Goal: Navigation & Orientation: Find specific page/section

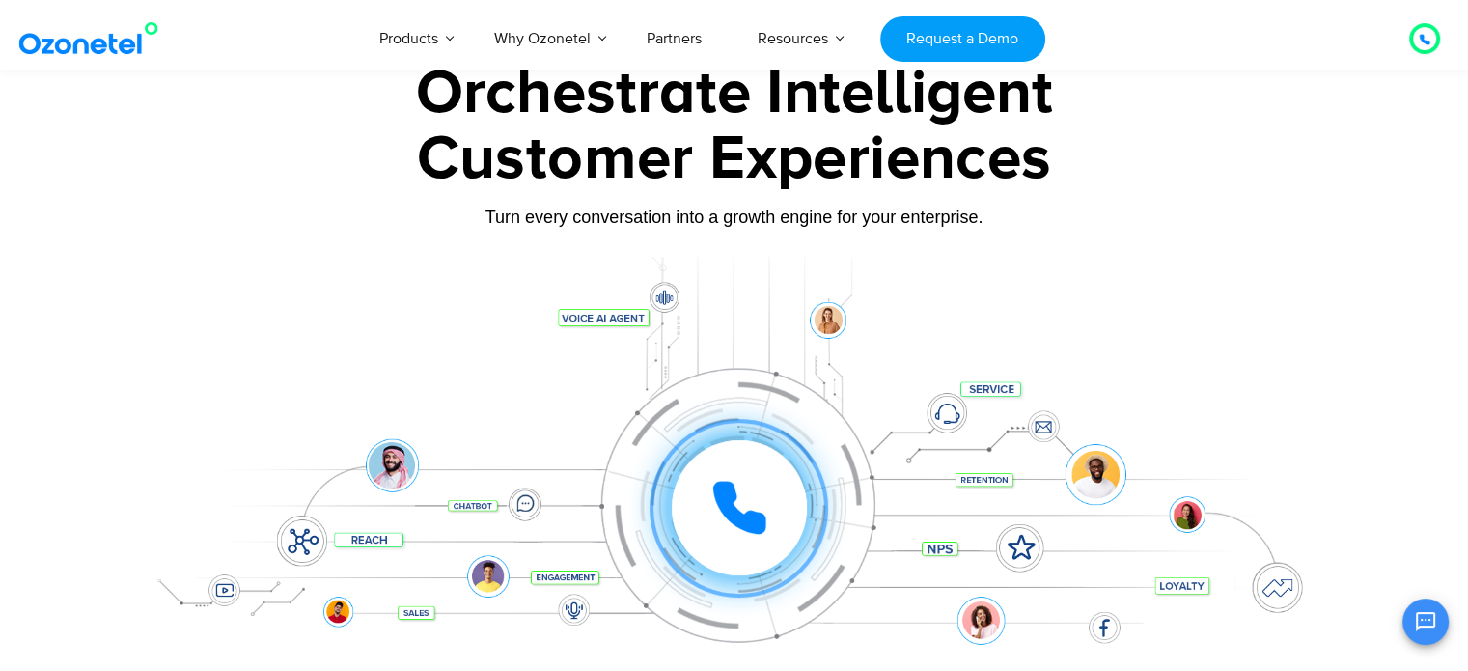
scroll to position [193, 0]
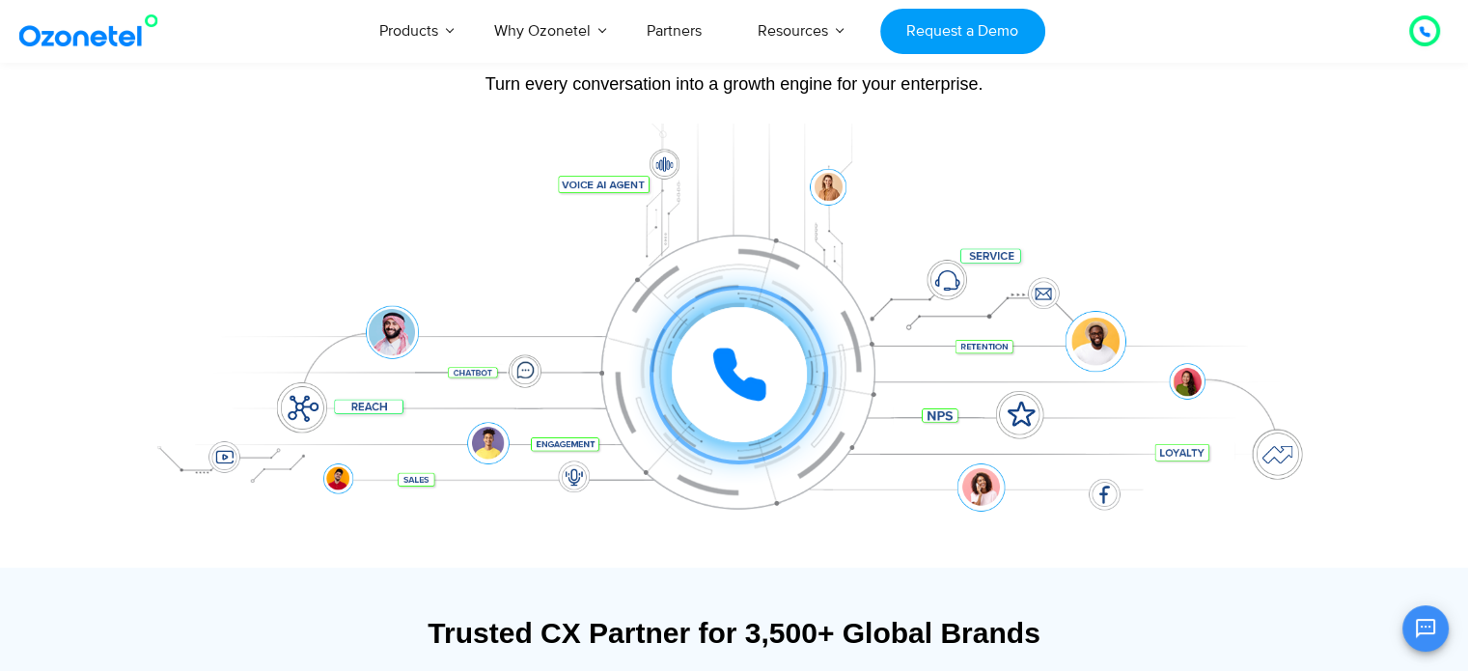
click at [734, 388] on icon at bounding box center [739, 374] width 48 height 48
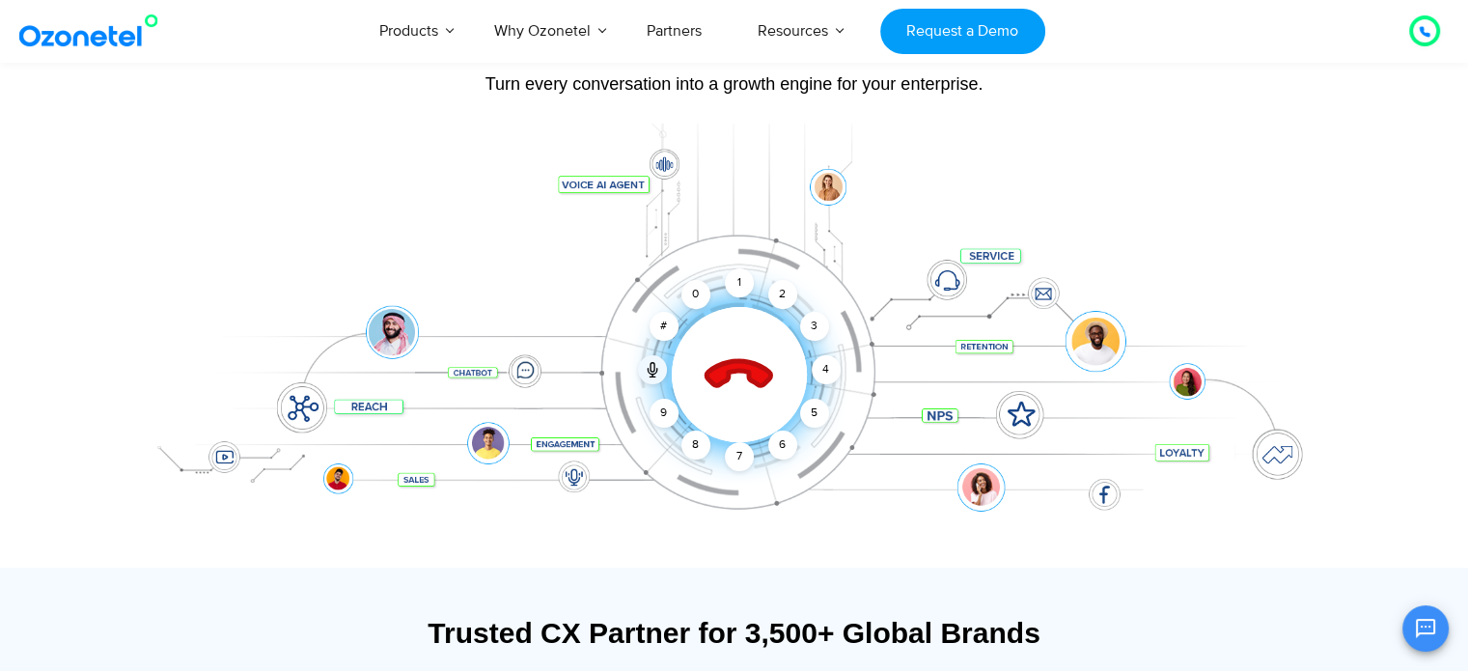
click at [734, 388] on icon at bounding box center [739, 375] width 82 height 82
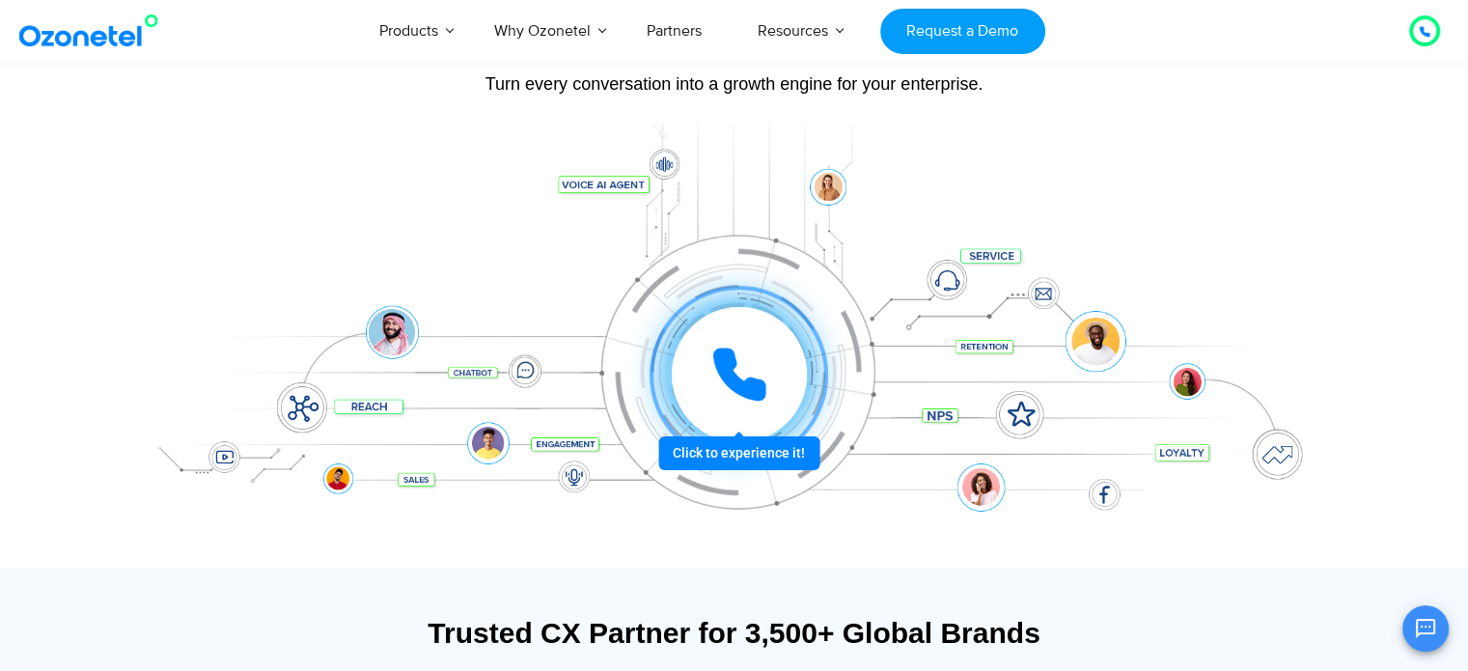
click at [734, 388] on icon at bounding box center [739, 374] width 48 height 48
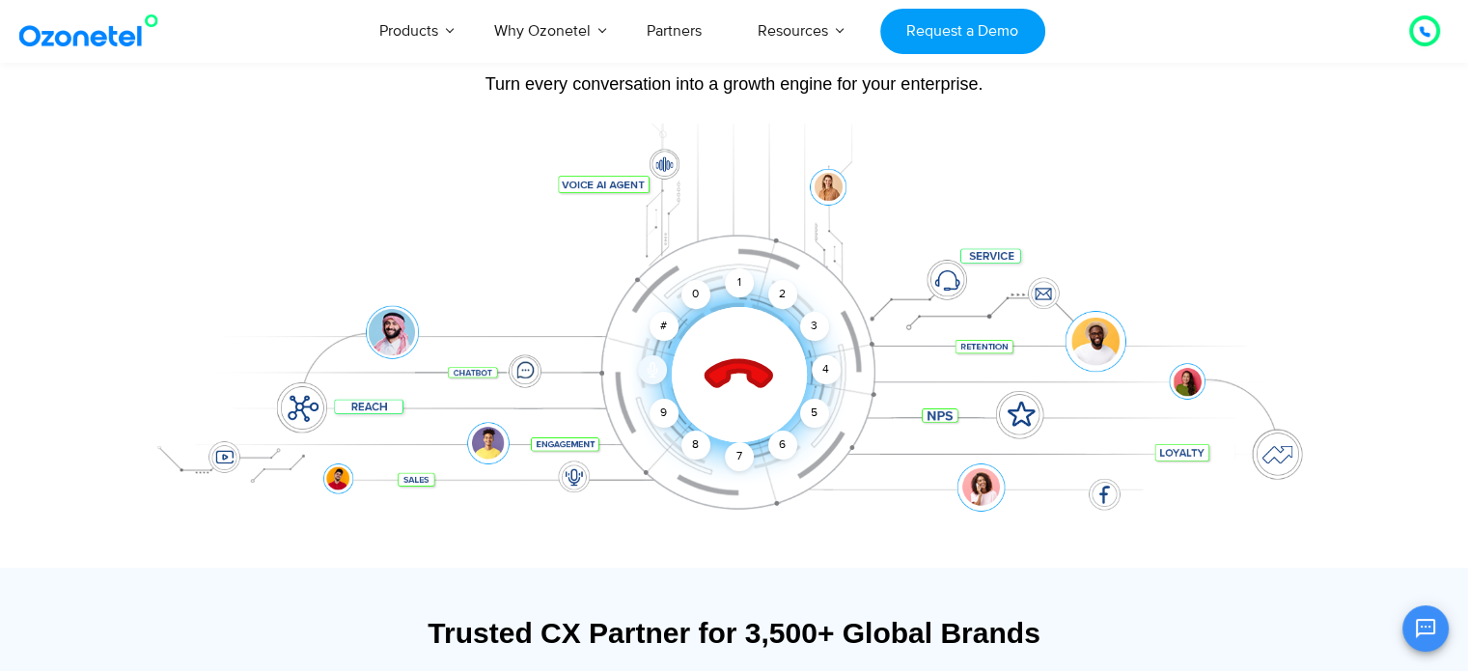
click at [645, 367] on icon at bounding box center [652, 369] width 15 height 15
click at [660, 374] on div at bounding box center [652, 369] width 29 height 29
click at [740, 291] on div "1" at bounding box center [739, 282] width 29 height 29
click at [811, 414] on div "5" at bounding box center [813, 413] width 29 height 29
click at [814, 417] on div "5" at bounding box center [813, 413] width 29 height 29
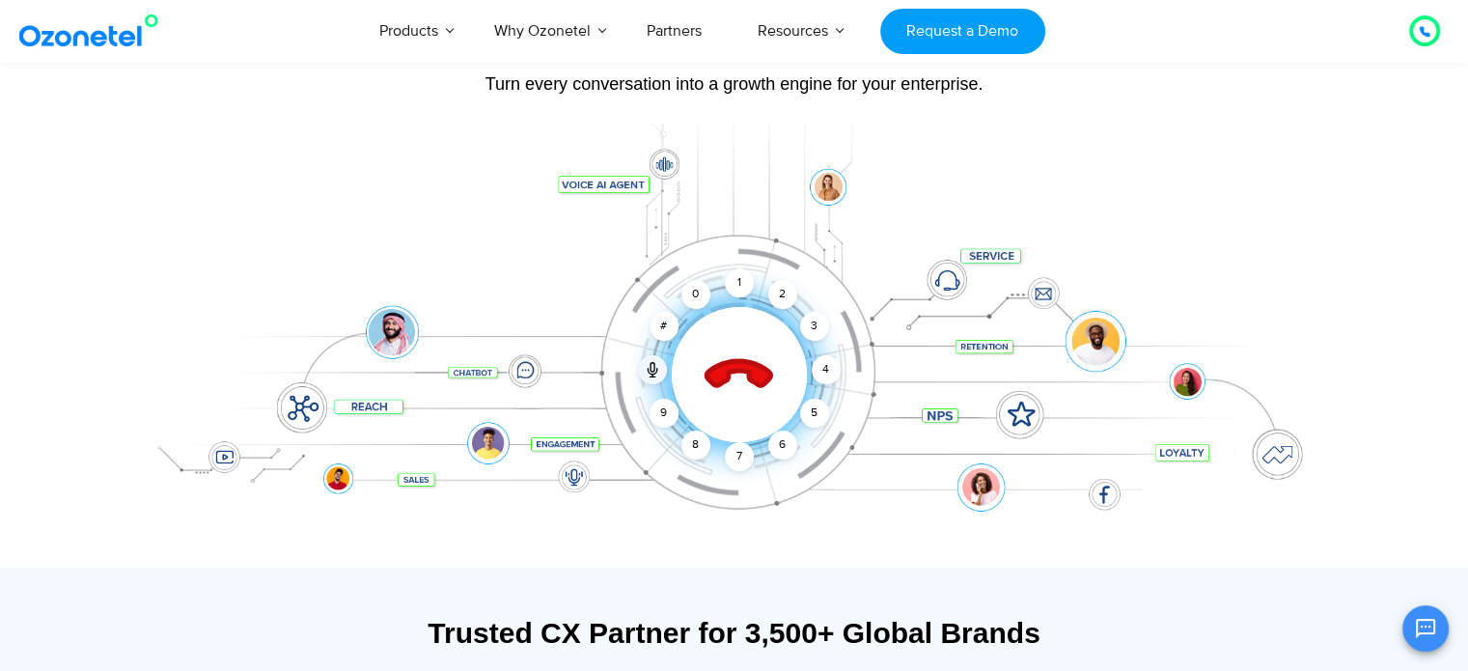
drag, startPoint x: 690, startPoint y: 478, endPoint x: 812, endPoint y: 483, distance: 121.7
click at [812, 483] on div "Click to end call Call unmuted 1 2 3 4 5 6 7 8 9 # 0" at bounding box center [734, 336] width 1206 height 328
click at [738, 374] on icon at bounding box center [739, 375] width 82 height 82
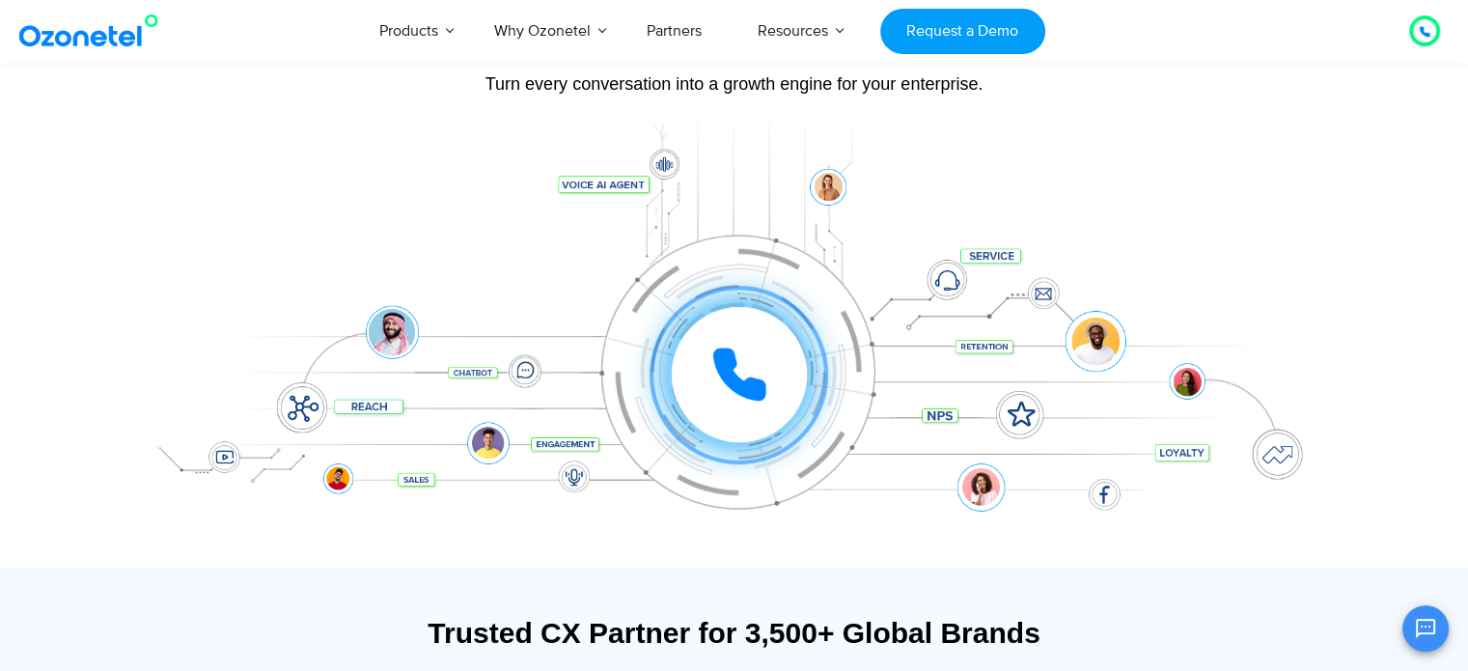
click at [1335, 537] on div at bounding box center [734, 346] width 1206 height 444
click at [1289, 454] on div "Click to experience it! Call ended 1 2 3 4 5 6 7 8 9 # 0" at bounding box center [734, 336] width 1206 height 328
click at [1023, 421] on div "Click to experience it! Call ended 1 2 3 4 5 6 7 8 9 # 0" at bounding box center [734, 336] width 1206 height 328
click at [1108, 487] on div "Click to experience it! Call ended 1 2 3 4 5 6 7 8 9 # 0" at bounding box center [734, 336] width 1206 height 328
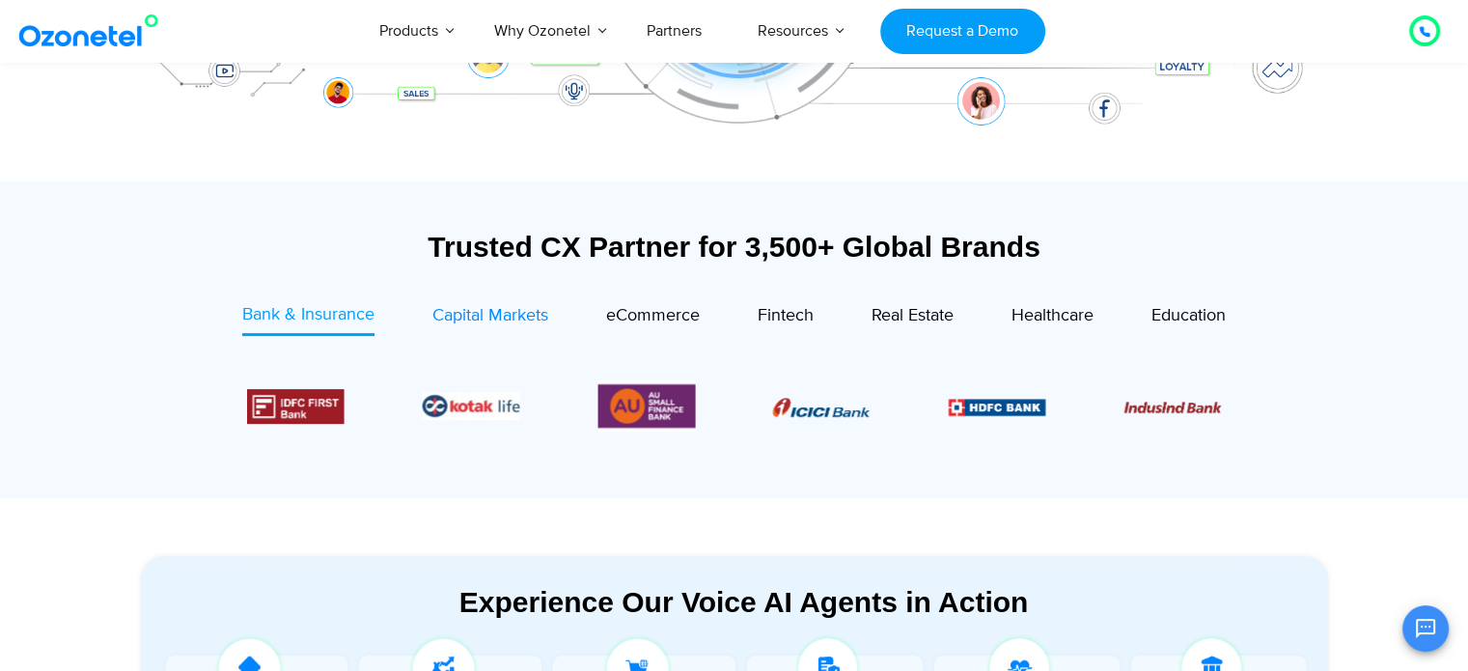
click at [470, 323] on span "Capital Markets" at bounding box center [490, 315] width 116 height 21
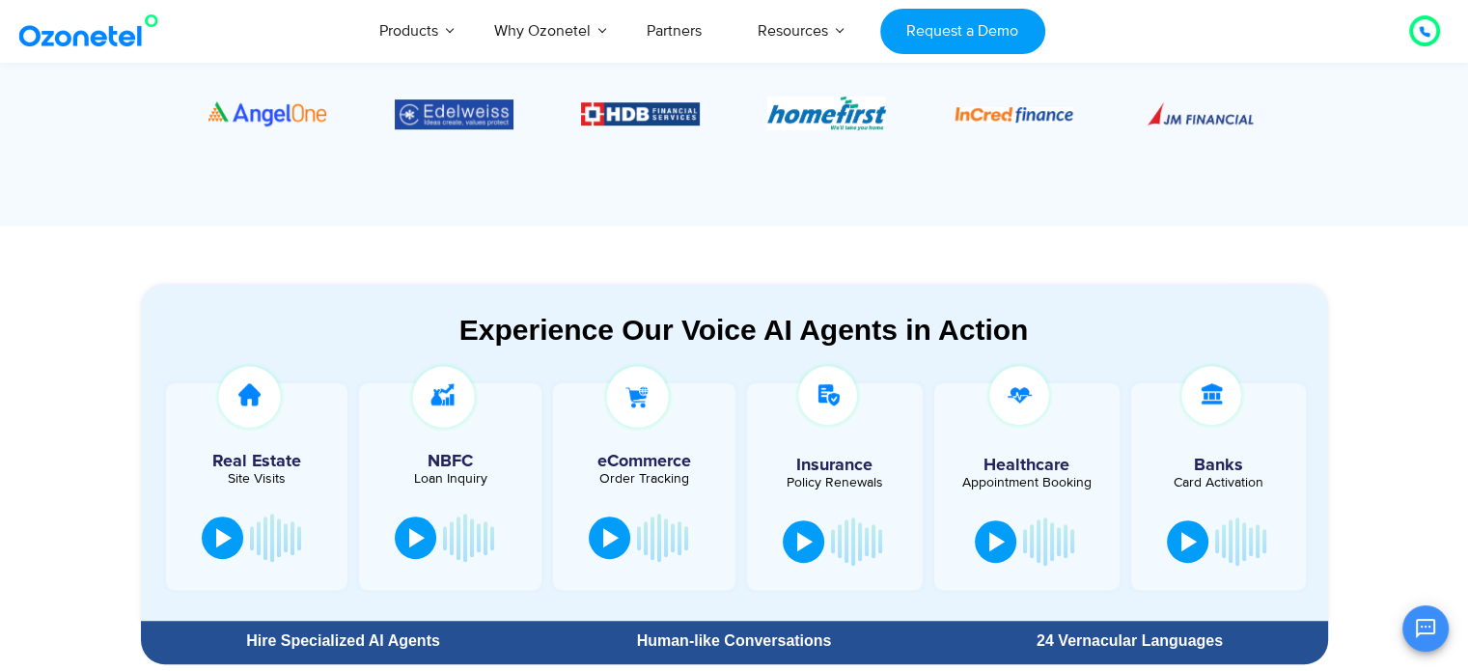
scroll to position [965, 0]
